Goal: Task Accomplishment & Management: Manage account settings

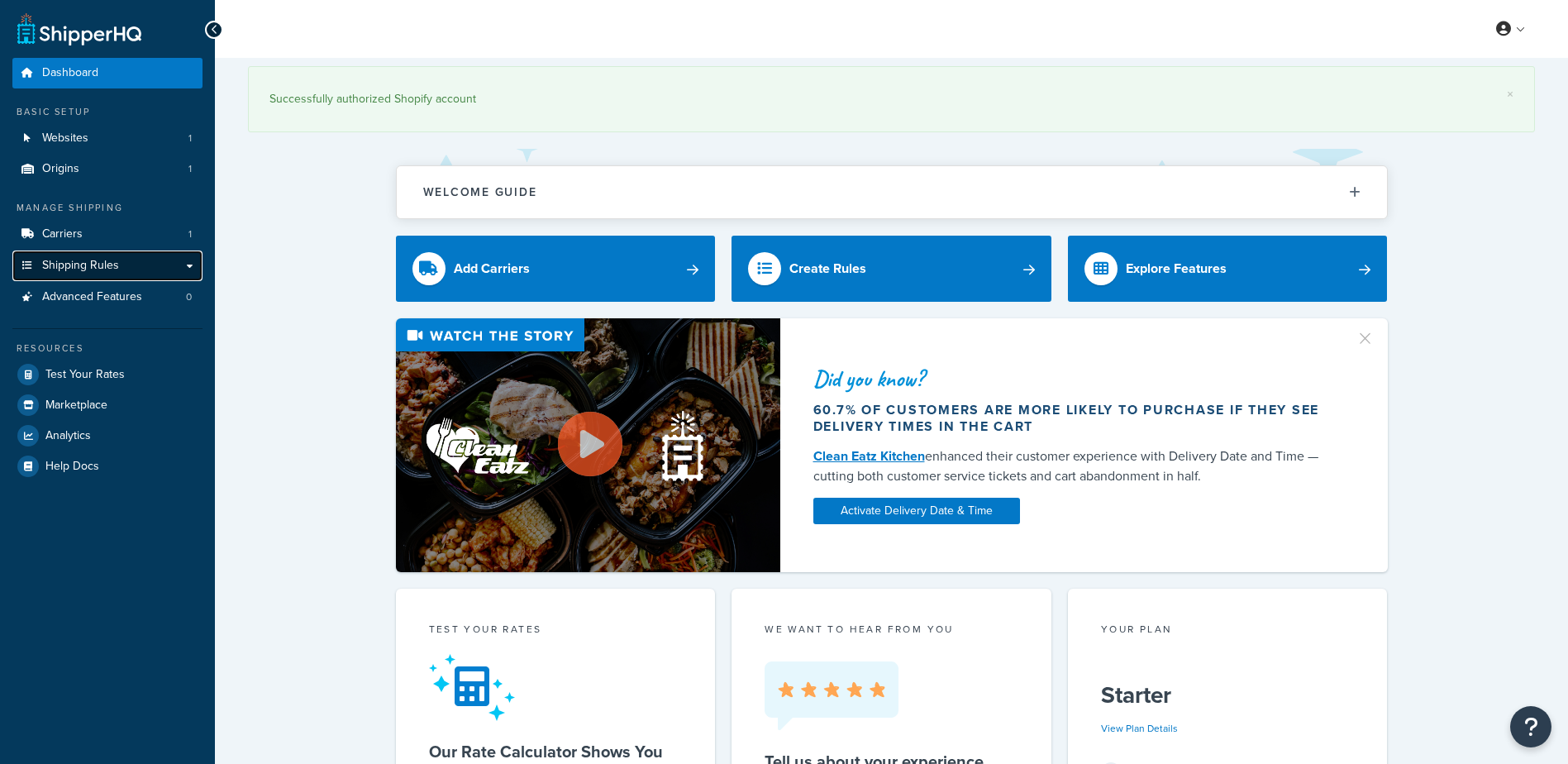
click at [94, 262] on span "Shipping Rules" at bounding box center [81, 266] width 77 height 14
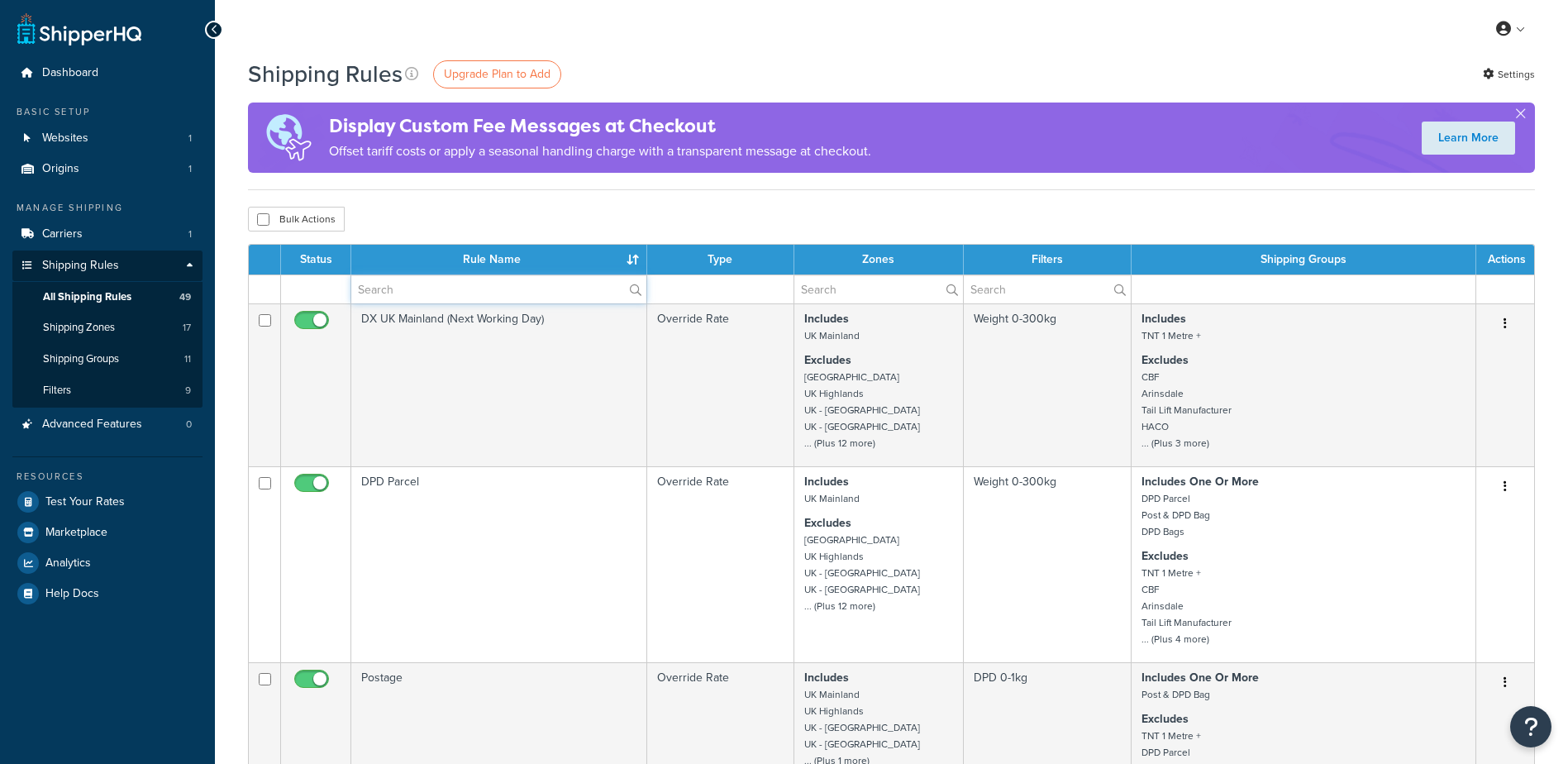
click at [431, 293] on input "text" at bounding box center [499, 289] width 295 height 28
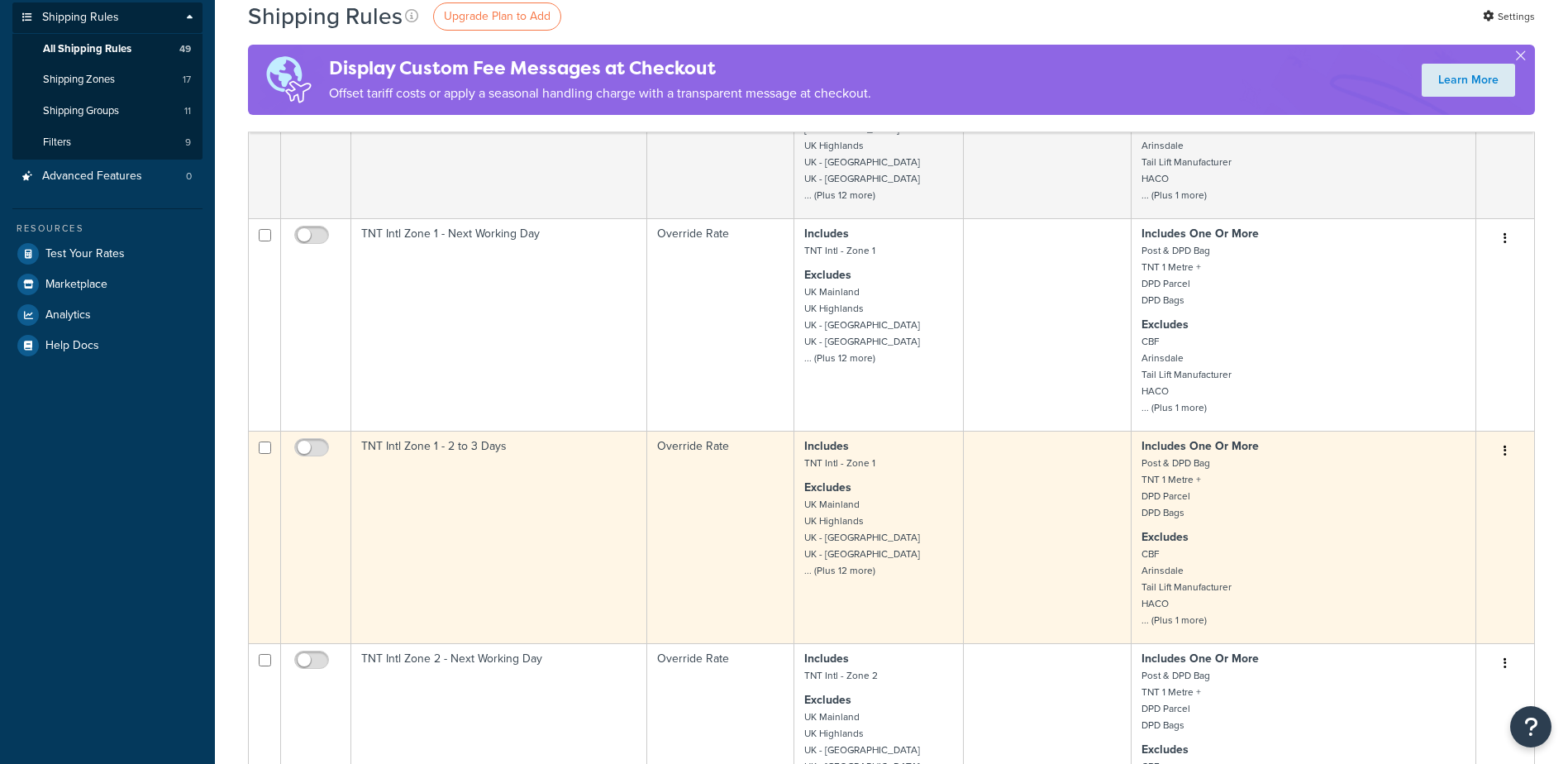
scroll to position [331, 0]
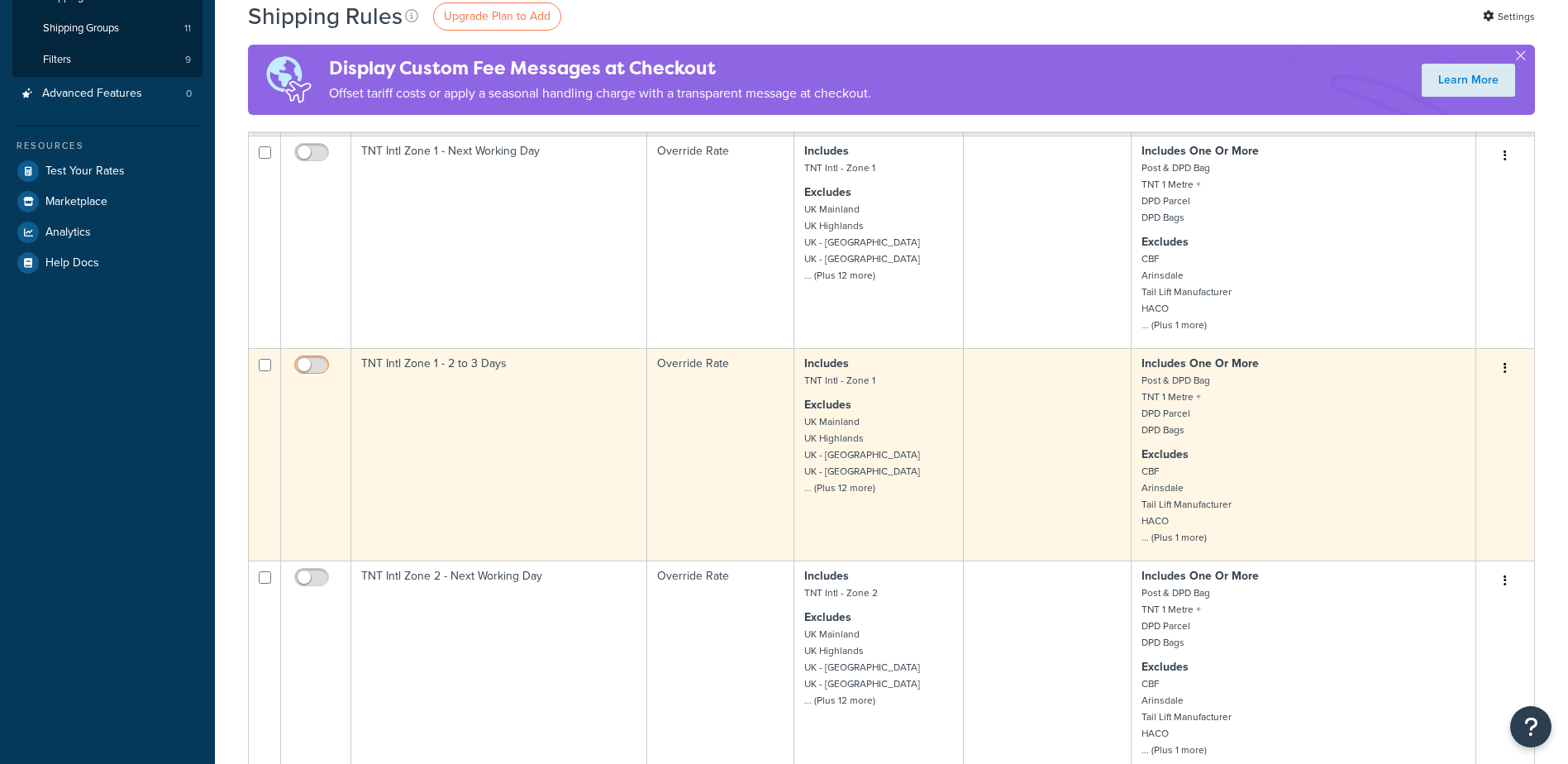
type input "tnt"
click at [307, 359] on input "checkbox" at bounding box center [314, 369] width 46 height 20
click at [319, 359] on input "checkbox" at bounding box center [314, 369] width 46 height 20
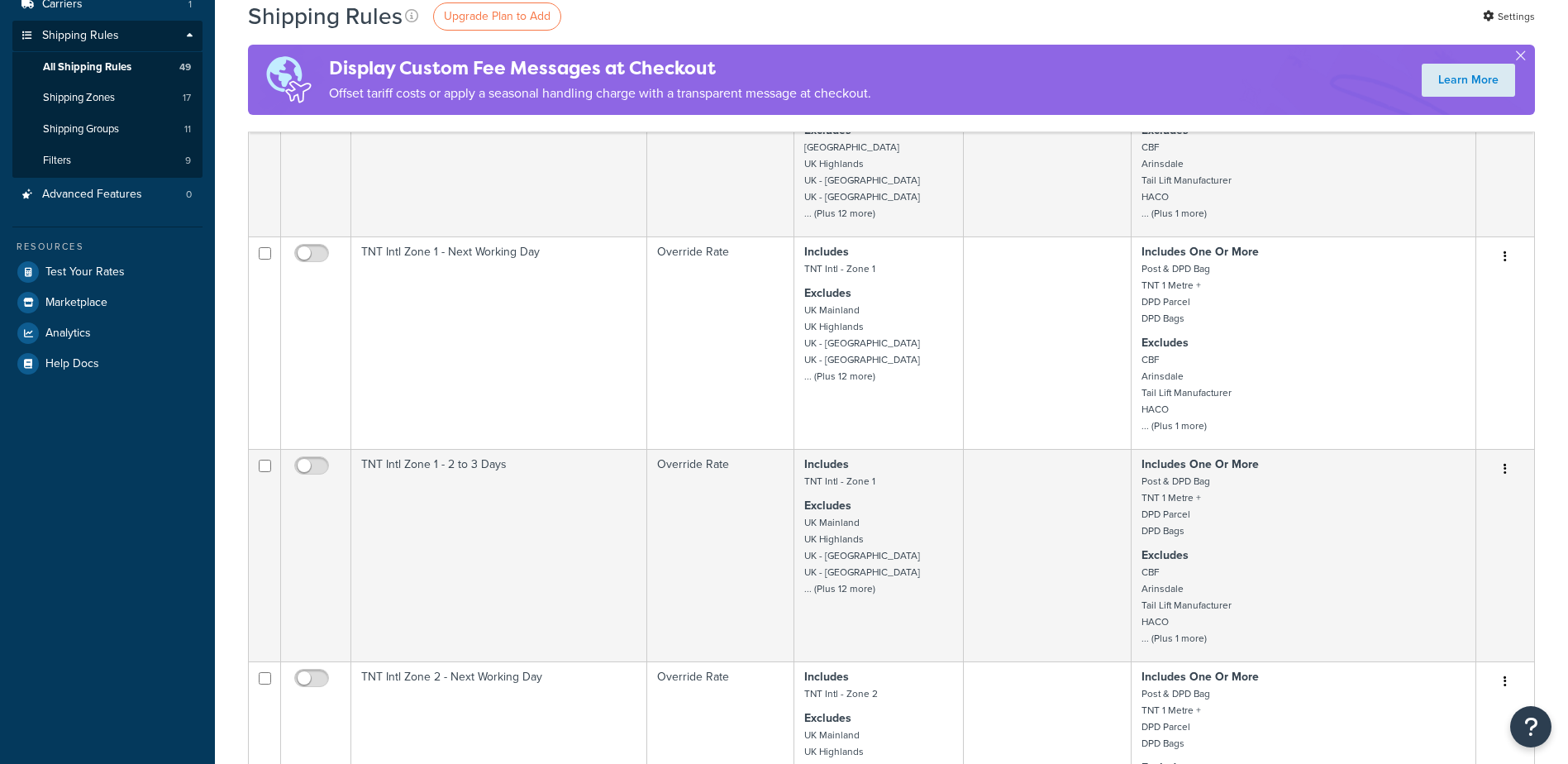
scroll to position [248, 0]
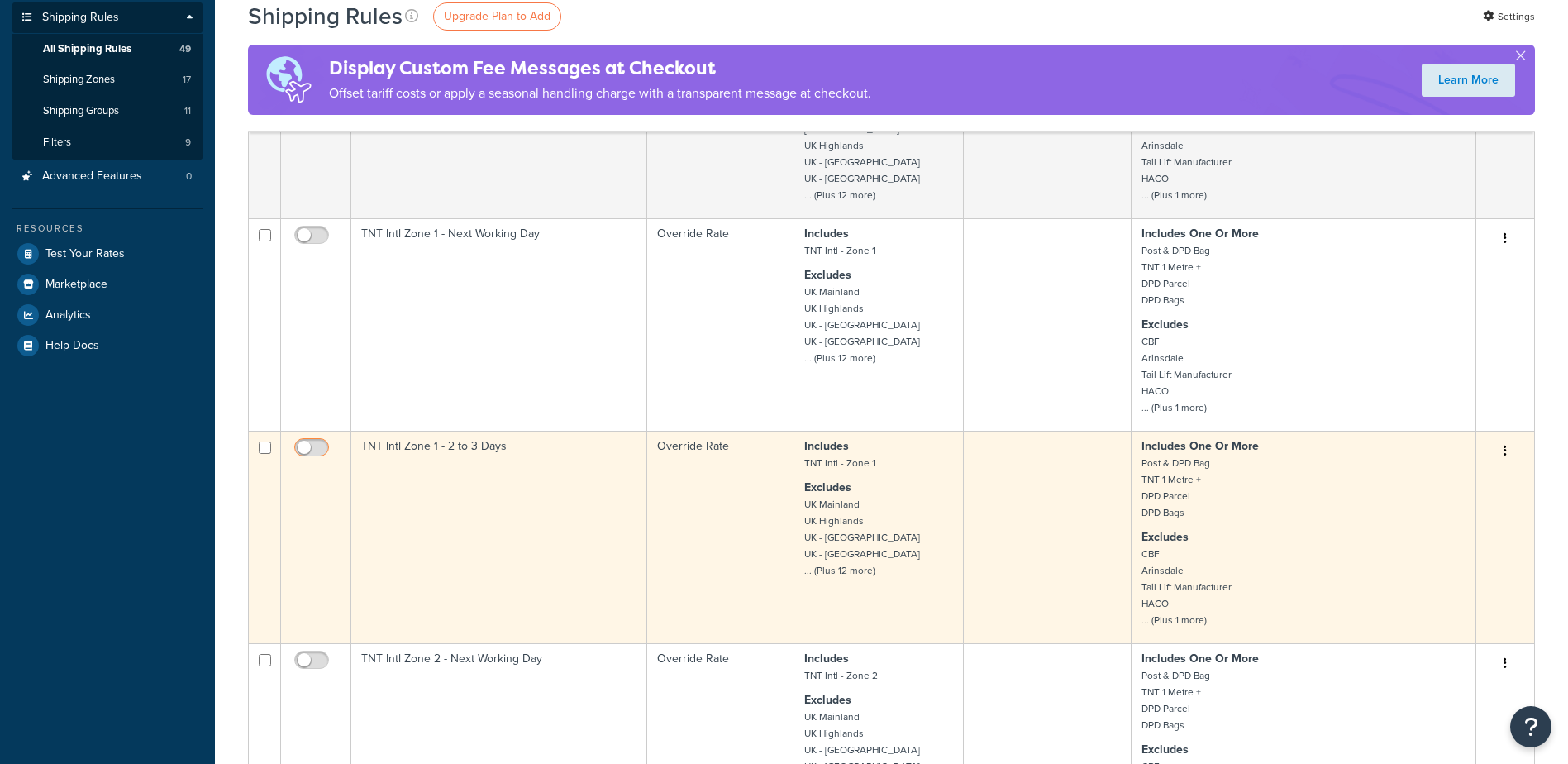
click at [319, 446] on input "checkbox" at bounding box center [314, 452] width 46 height 20
checkbox input "false"
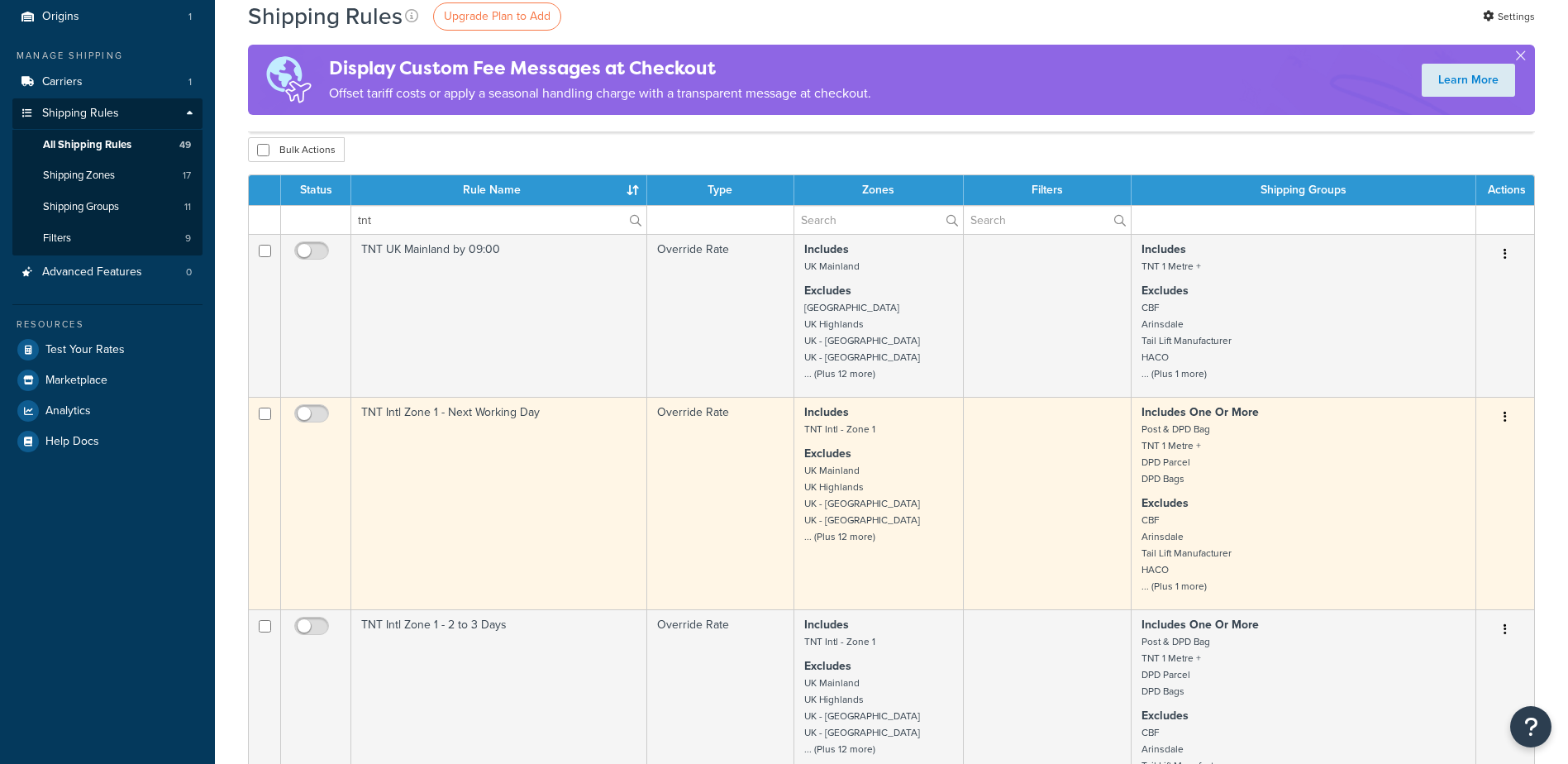
scroll to position [0, 0]
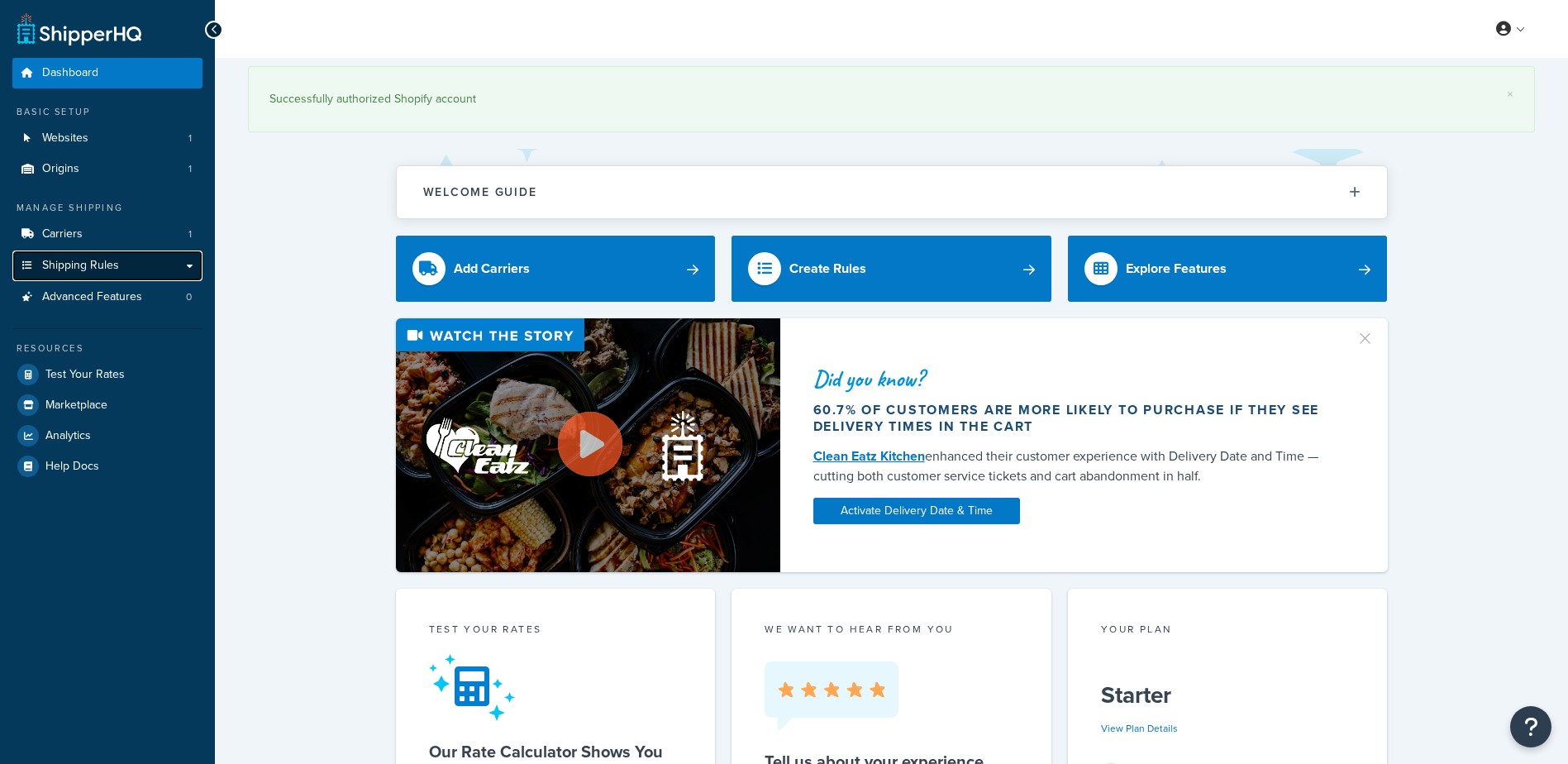
click at [87, 261] on span "Shipping Rules" at bounding box center [81, 266] width 77 height 14
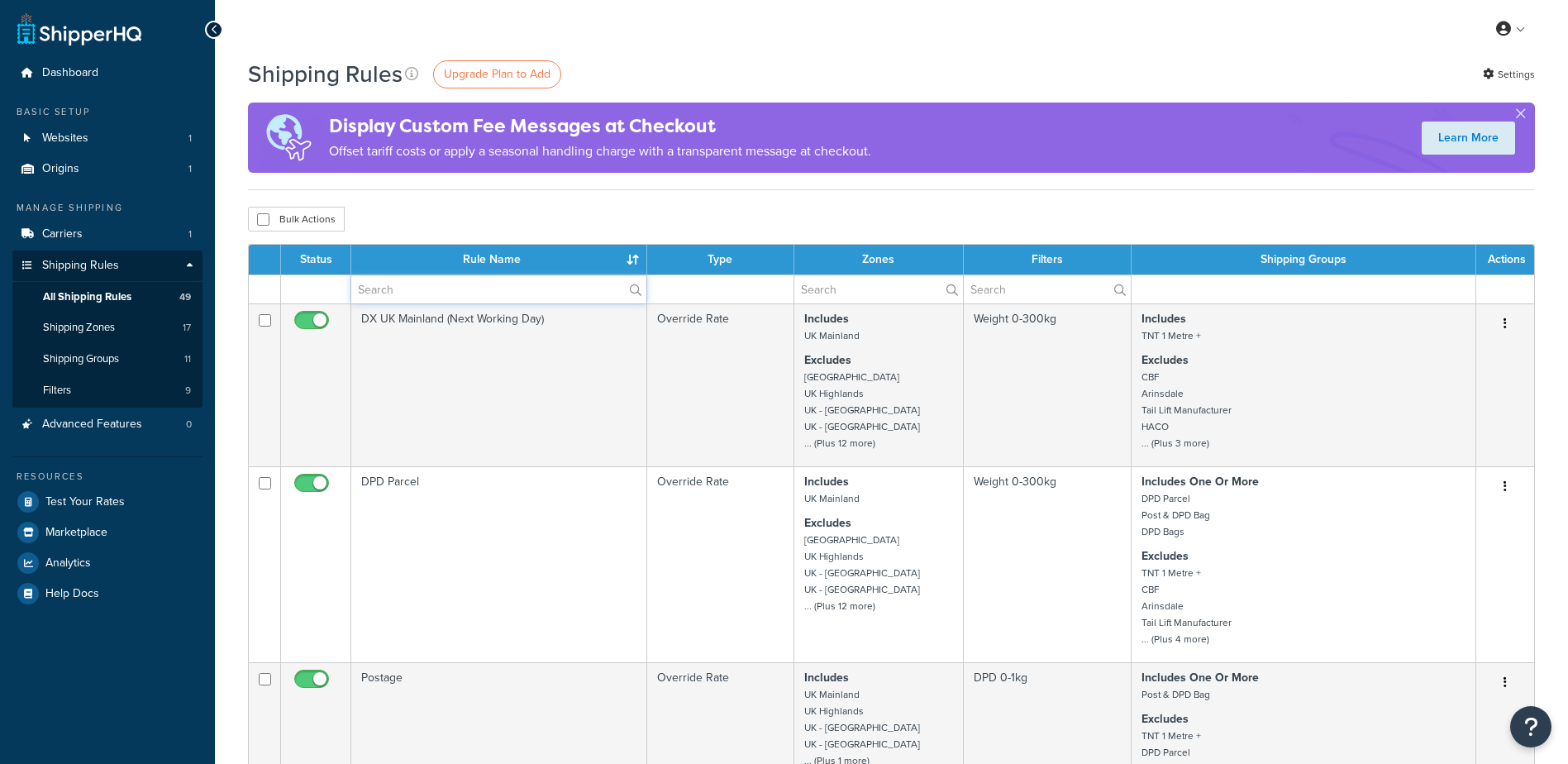
click at [424, 294] on input "text" at bounding box center [499, 289] width 295 height 28
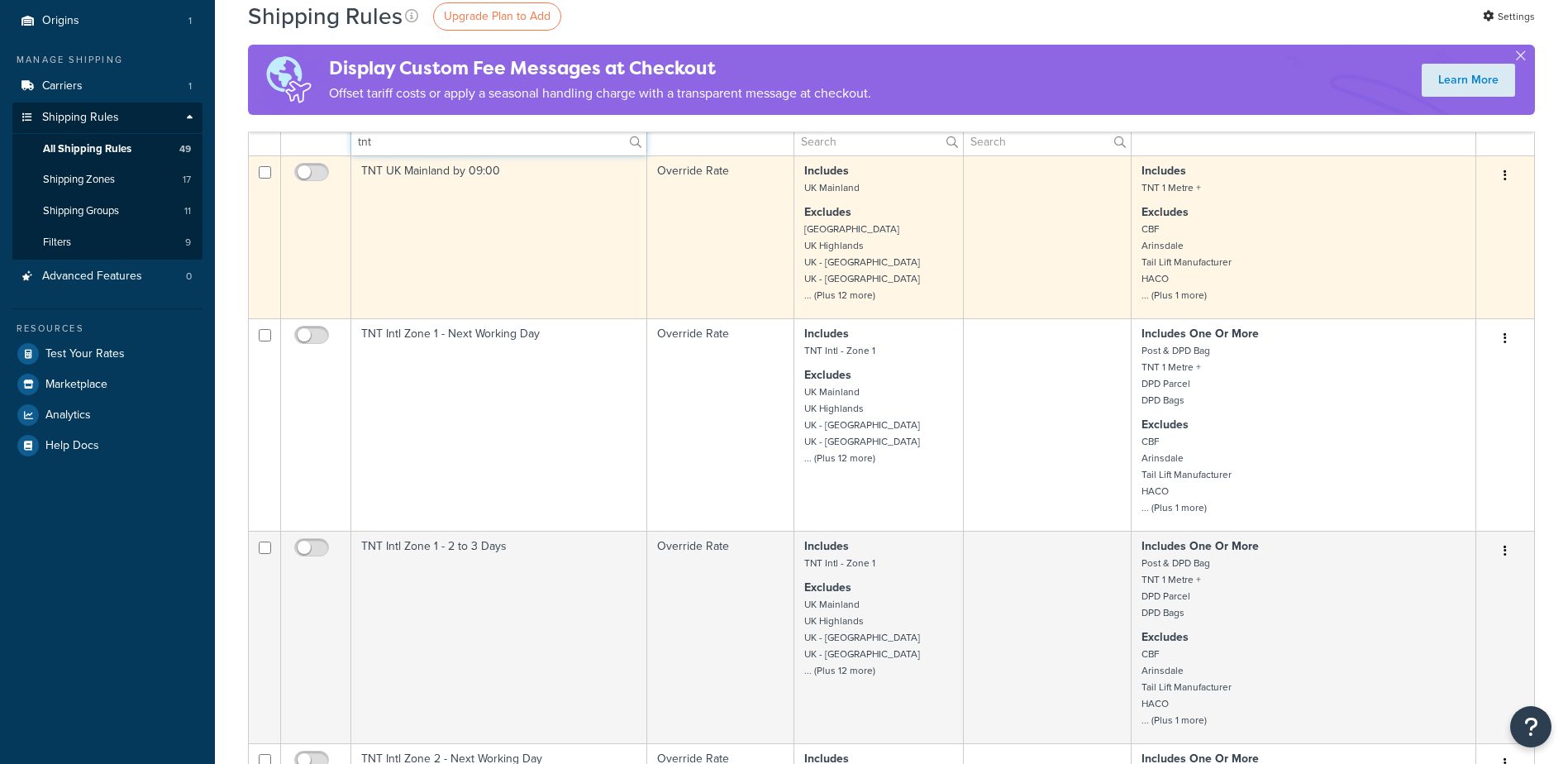
scroll to position [166, 0]
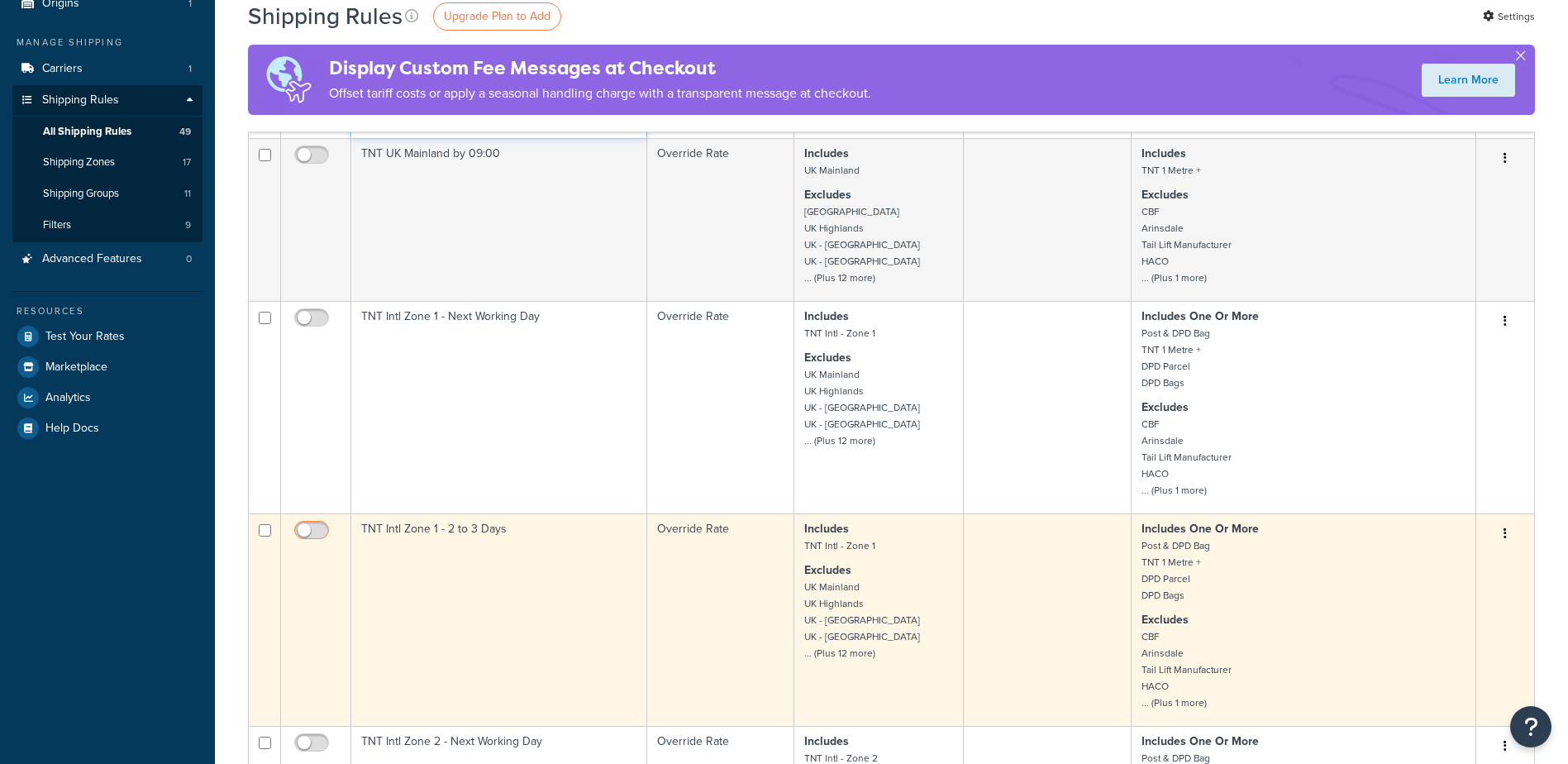
type input "tnt"
click at [317, 529] on input "checkbox" at bounding box center [314, 535] width 46 height 20
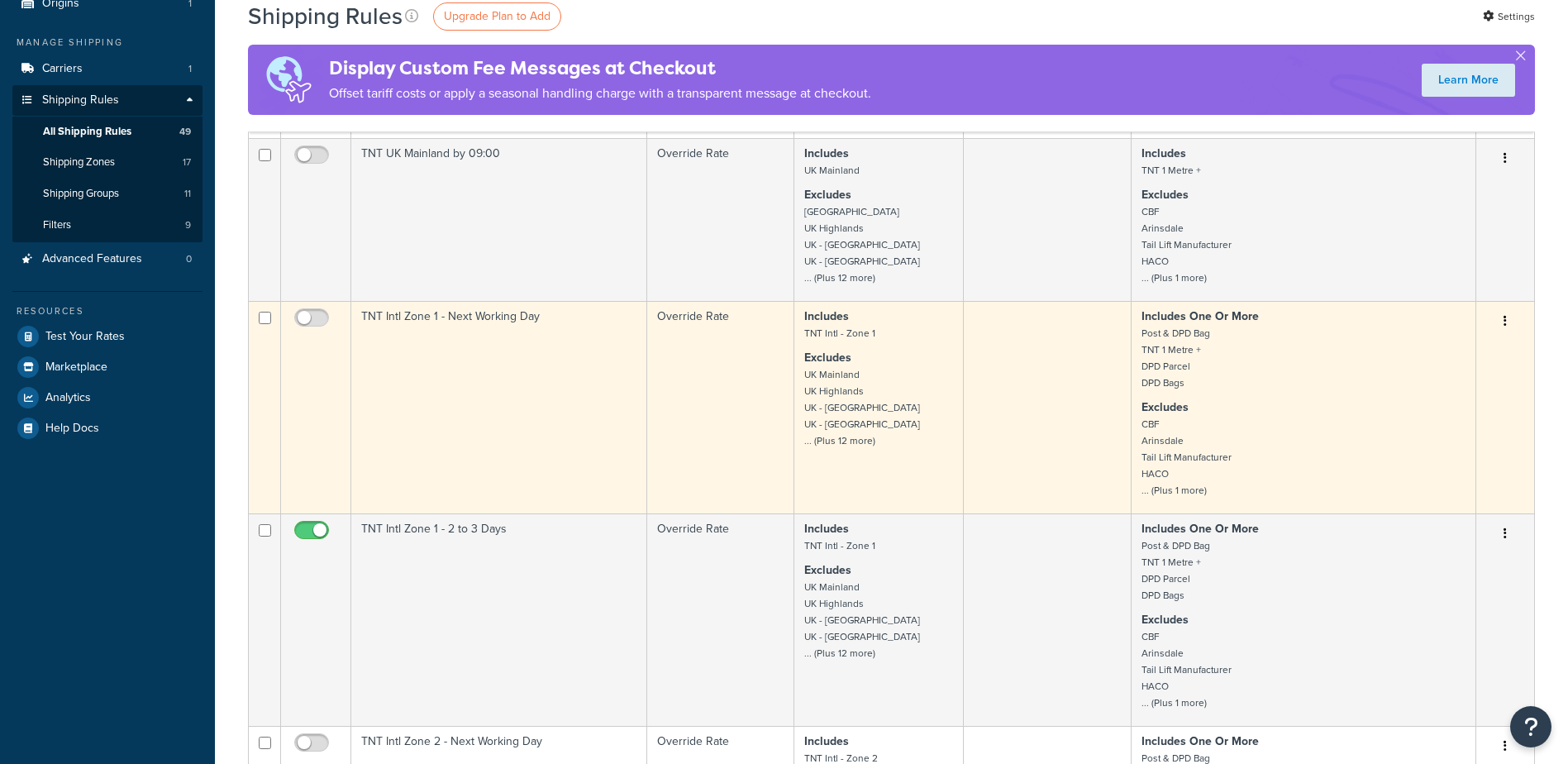
checkbox input "false"
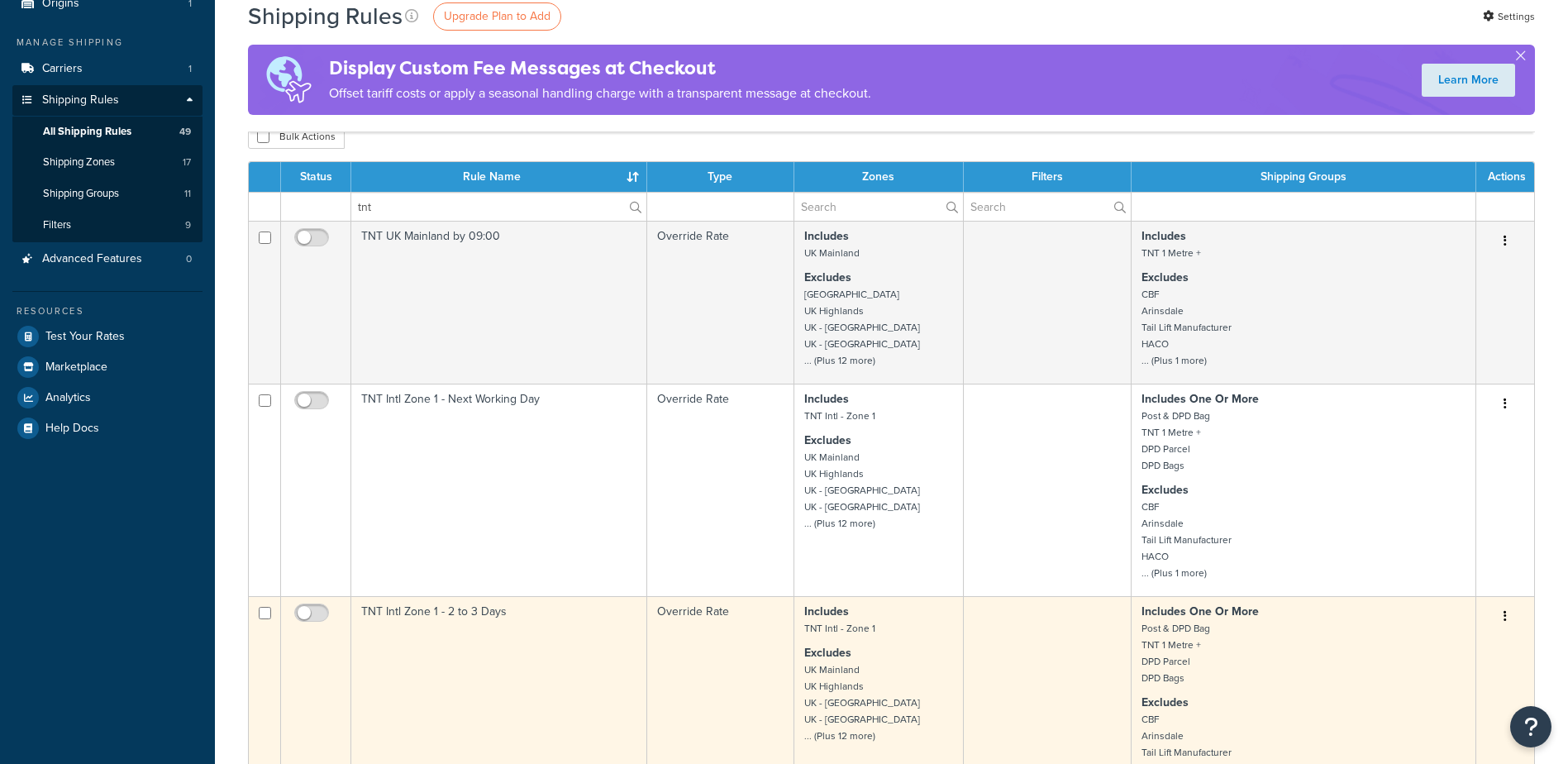
click at [458, 608] on td "TNT Intl Zone 1 - 2 to 3 Days" at bounding box center [499, 703] width 296 height 212
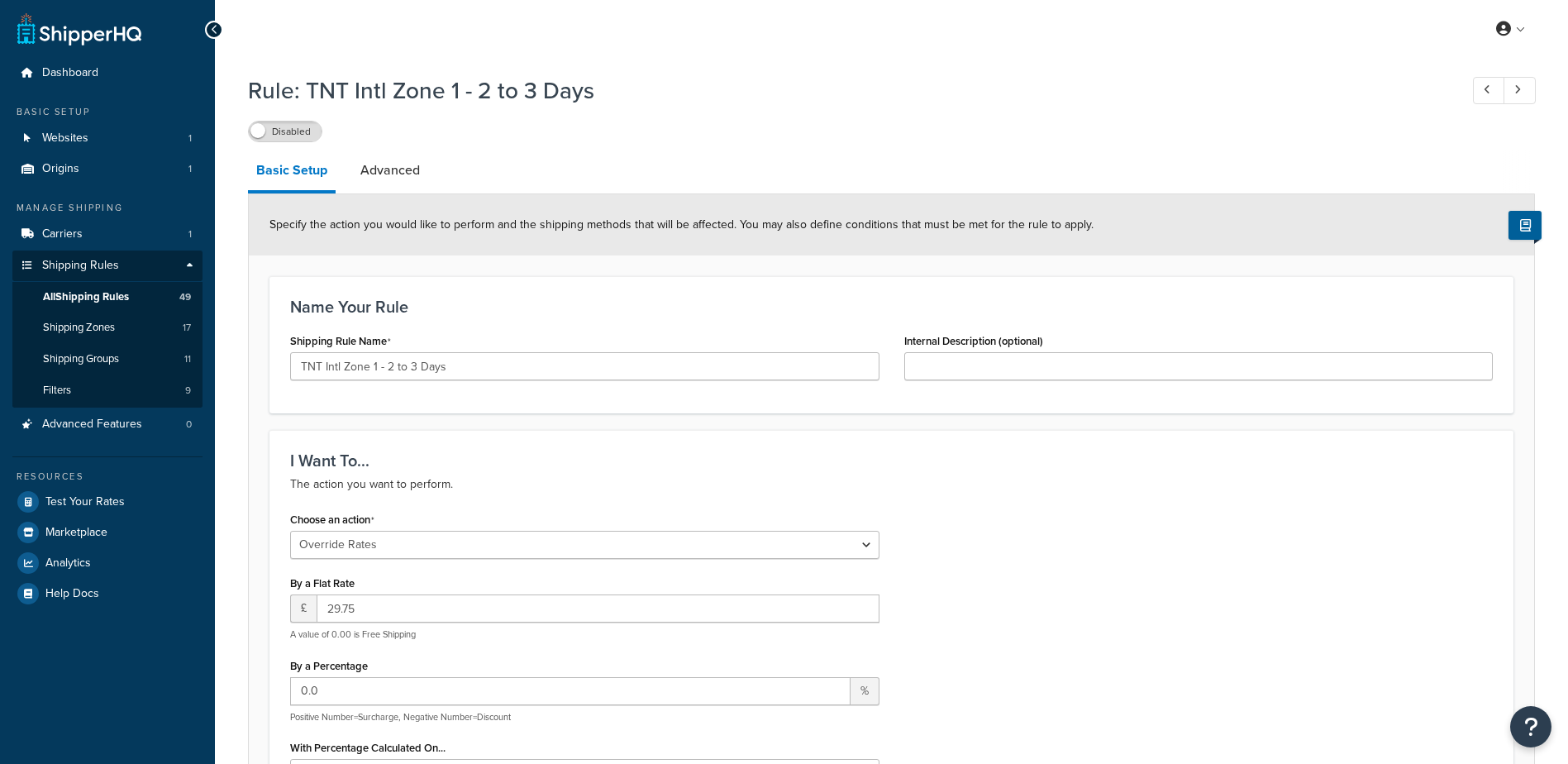
select select "OVERRIDE"
select select "LOCATION"
click at [273, 127] on label "Disabled" at bounding box center [285, 131] width 73 height 20
